Goal: Find specific page/section: Find specific page/section

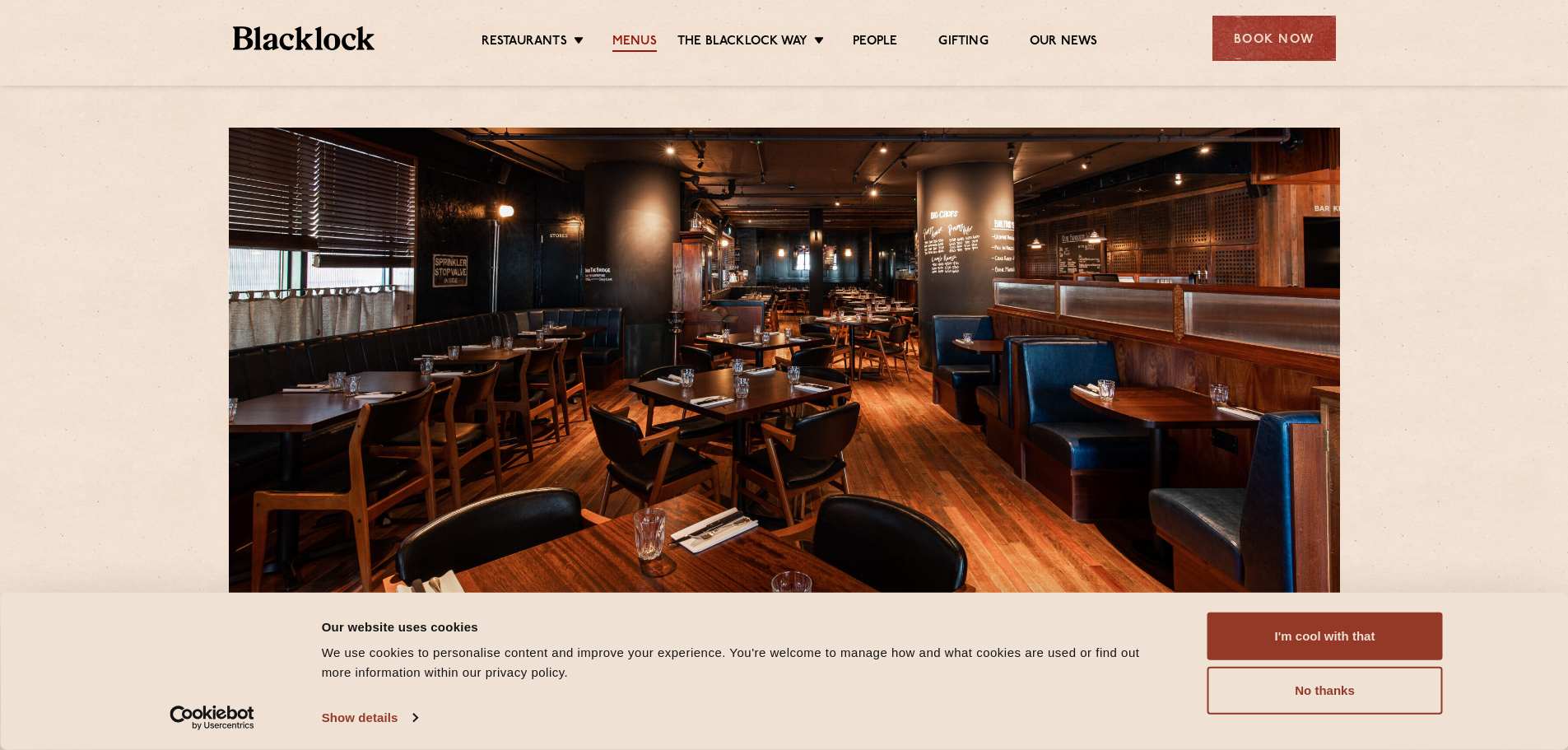
click at [637, 34] on link "Menus" at bounding box center [634, 43] width 44 height 18
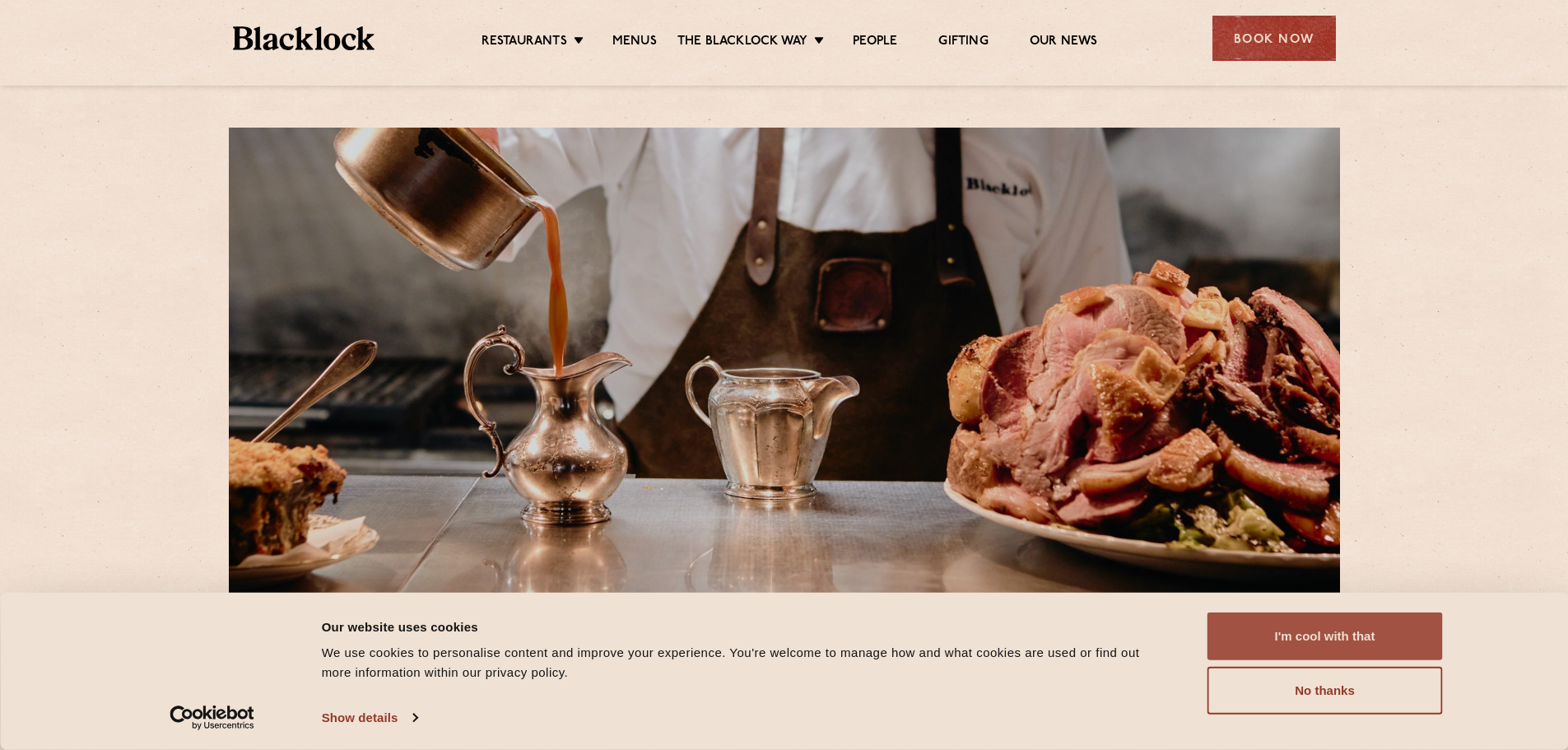
click at [1279, 642] on button "I'm cool with that" at bounding box center [1325, 636] width 235 height 48
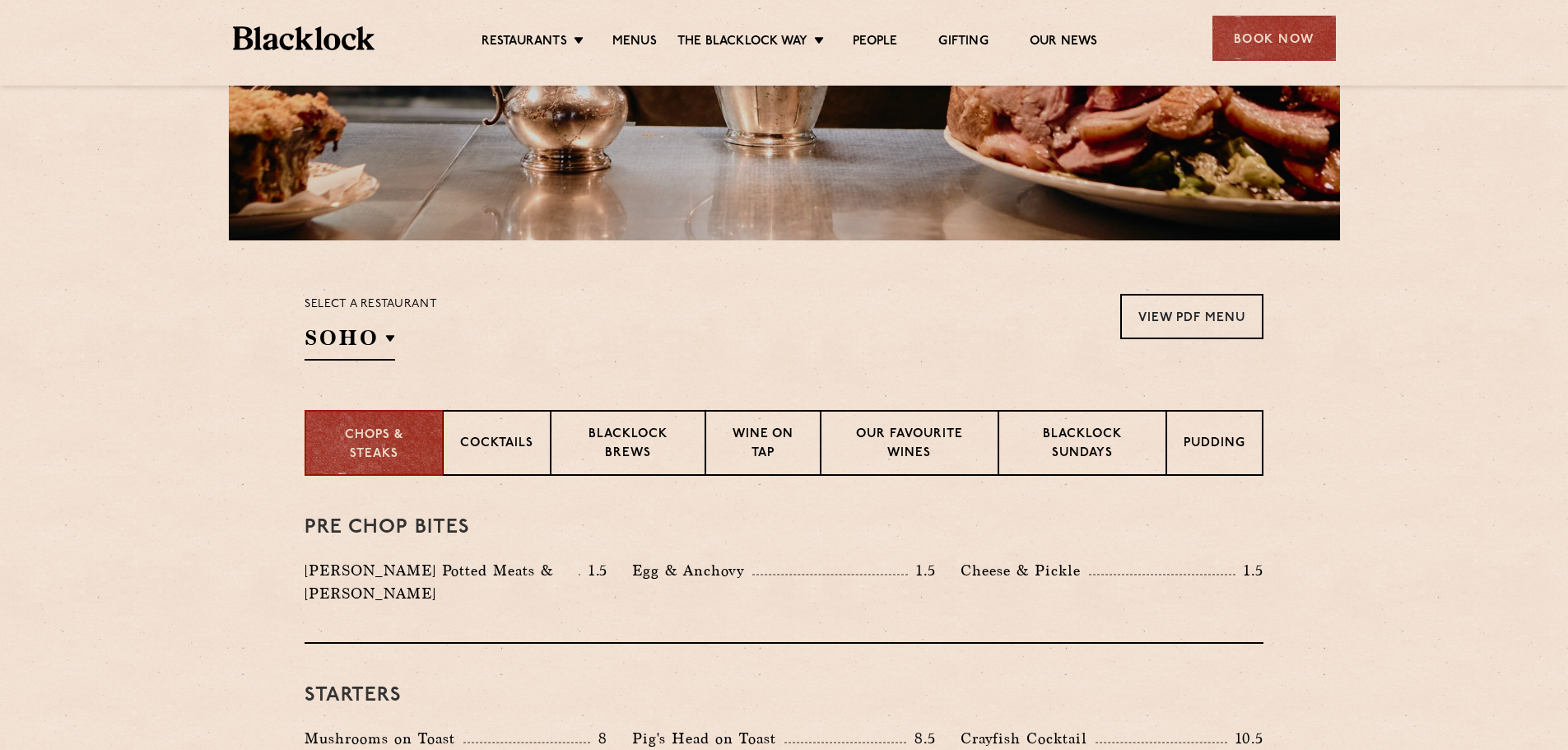
scroll to position [577, 0]
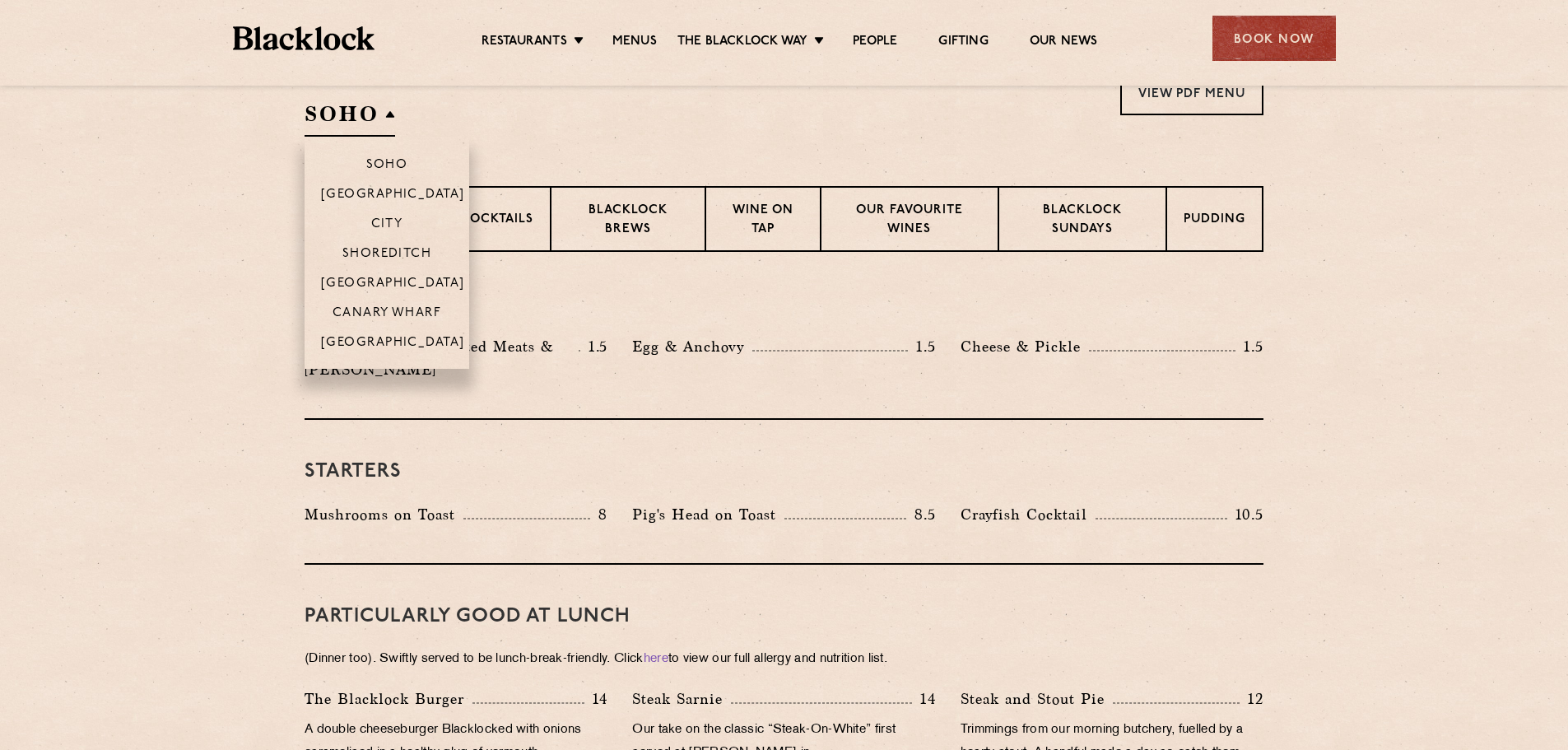
click at [340, 111] on h2 "SOHO" at bounding box center [349, 118] width 91 height 37
click at [418, 281] on p "[GEOGRAPHIC_DATA]" at bounding box center [392, 285] width 144 height 16
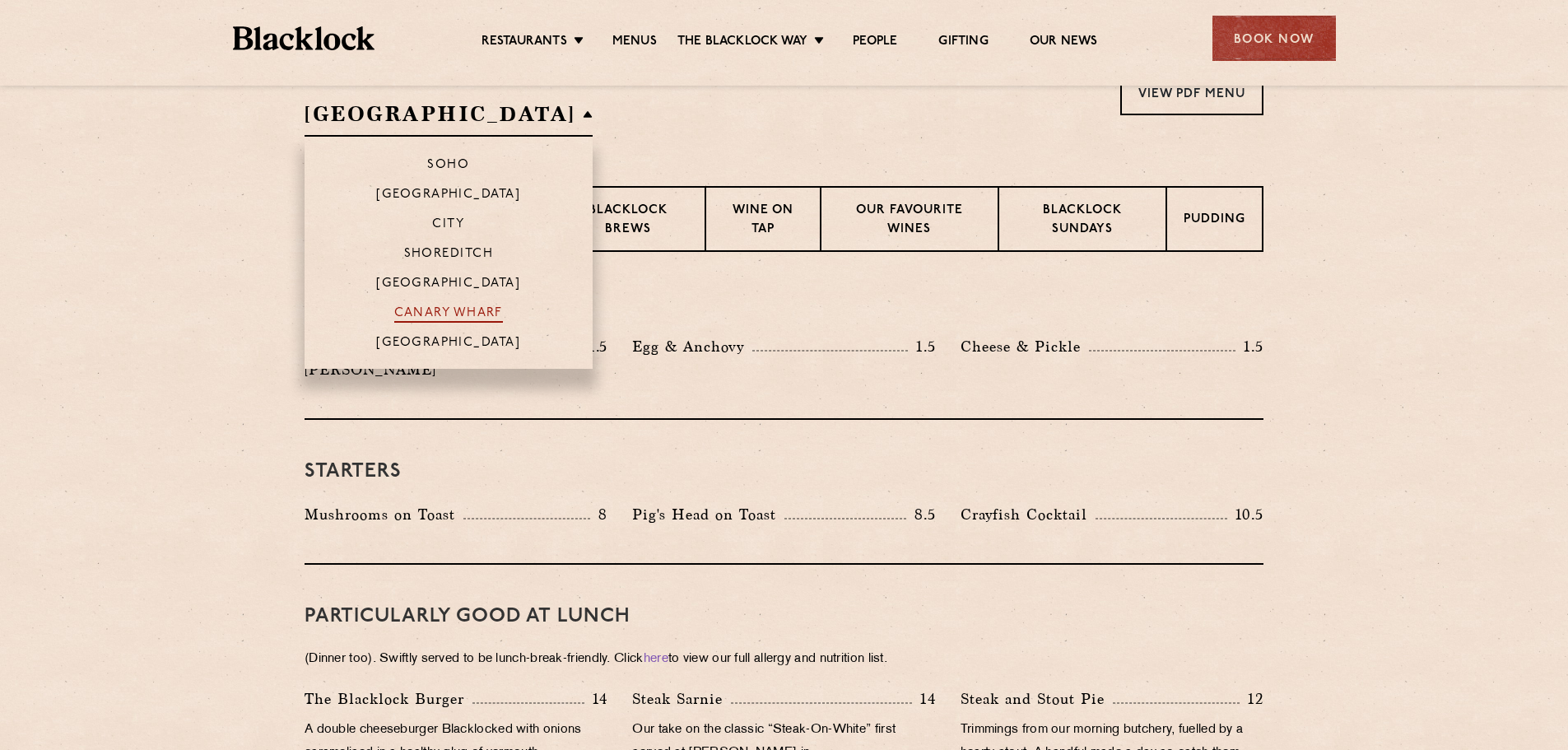
click at [428, 307] on p "Canary Wharf" at bounding box center [448, 314] width 109 height 16
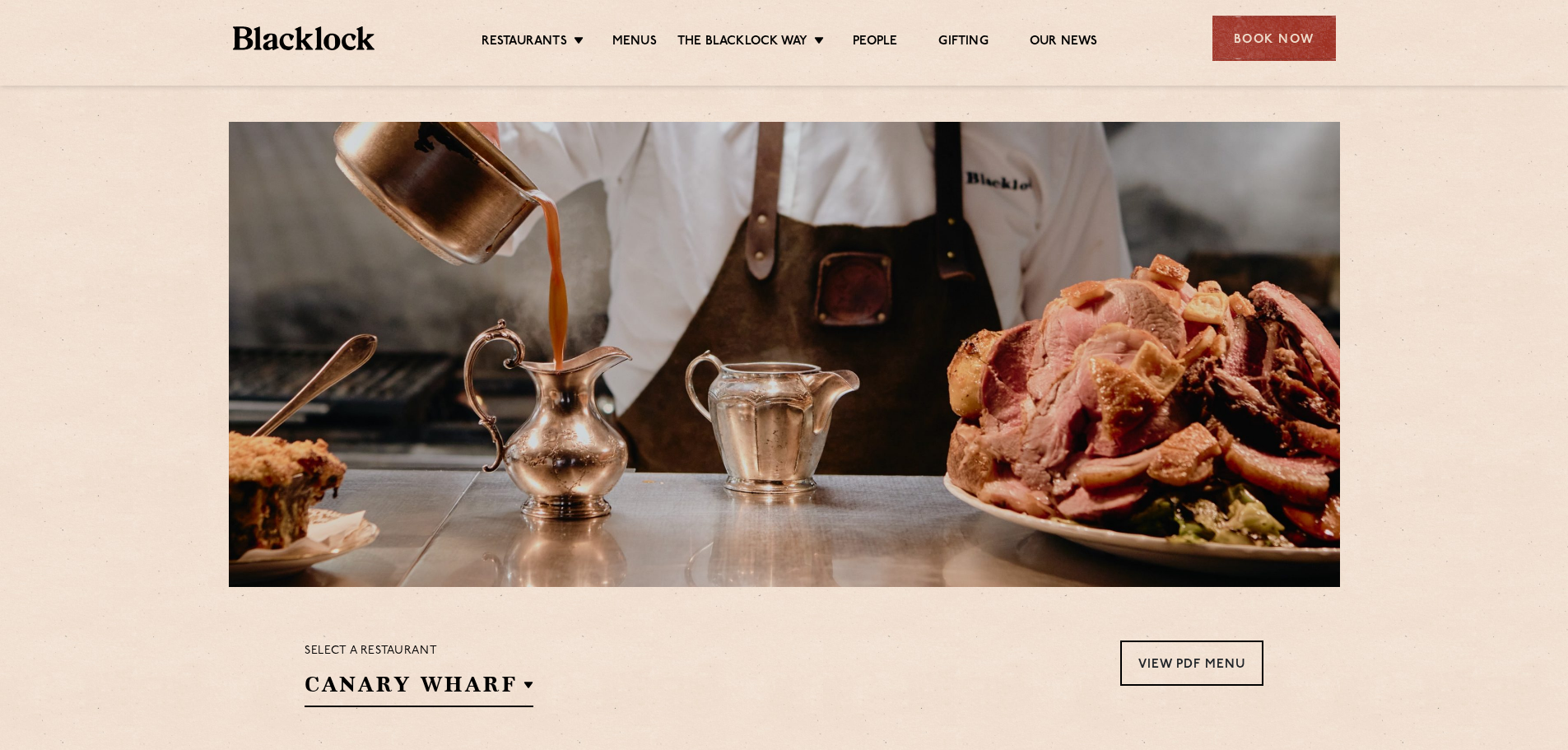
scroll to position [0, 0]
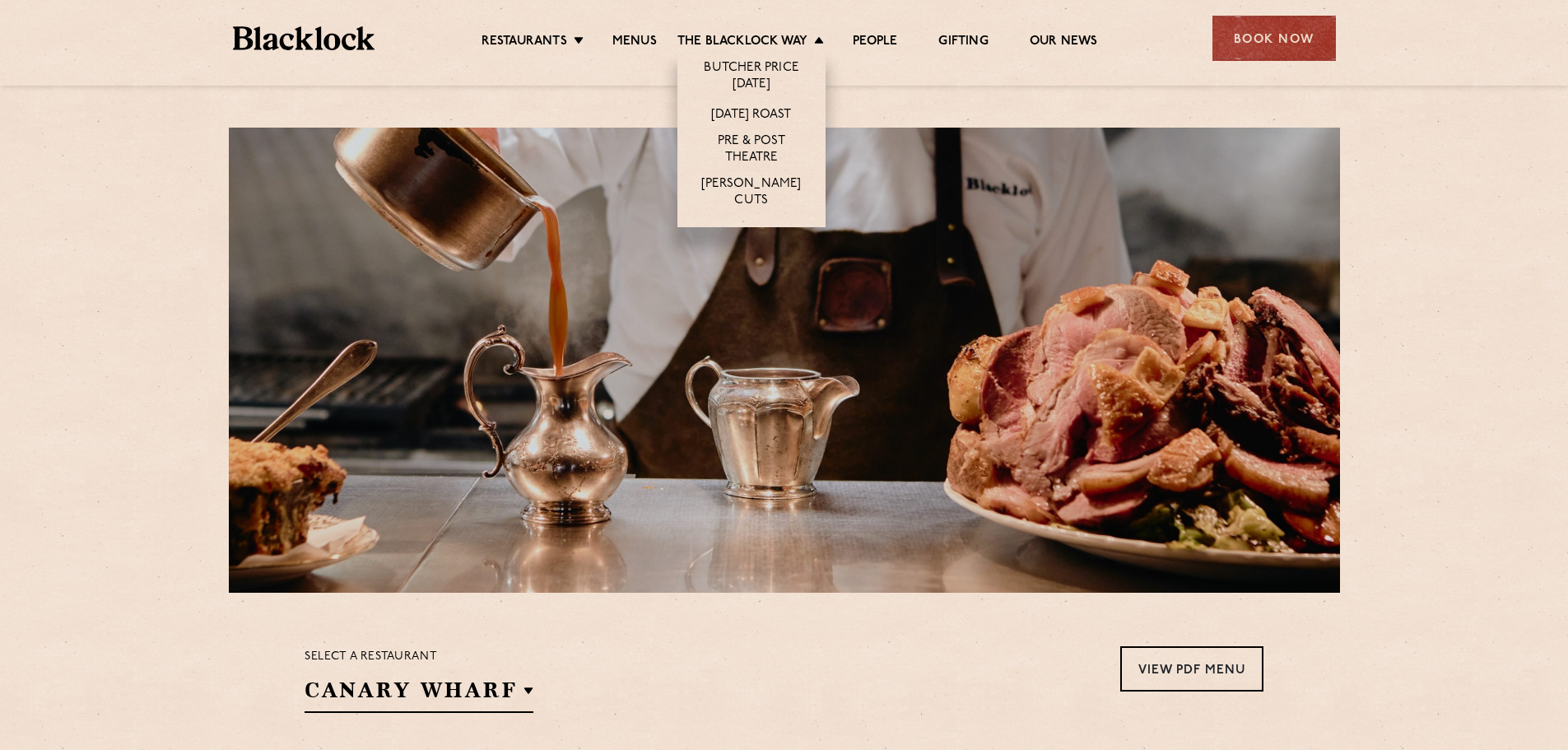
click at [788, 105] on li "[DATE] Roast" at bounding box center [751, 114] width 148 height 31
click at [788, 119] on link "[DATE] Roast" at bounding box center [751, 116] width 80 height 18
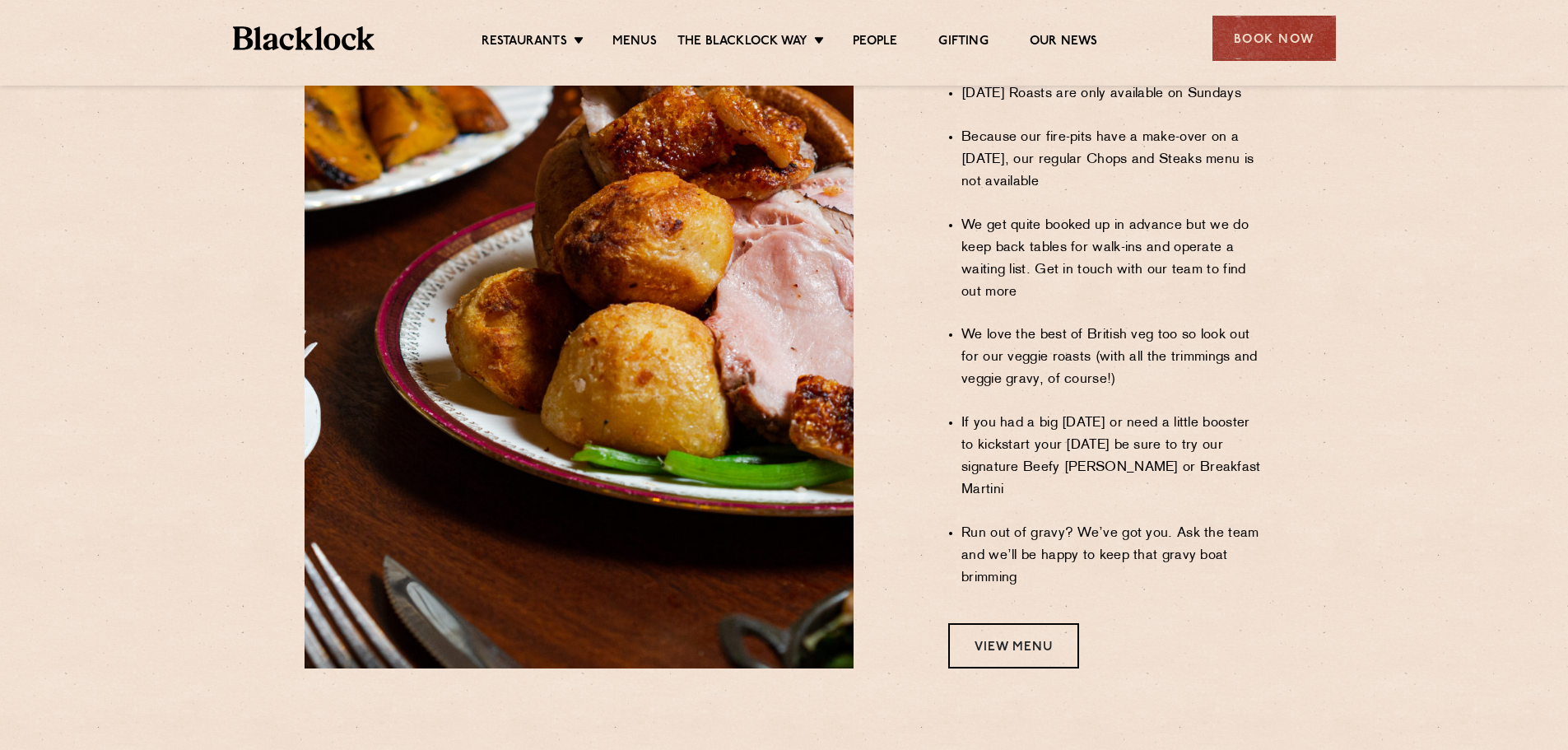
scroll to position [1317, 0]
